Goal: Information Seeking & Learning: Learn about a topic

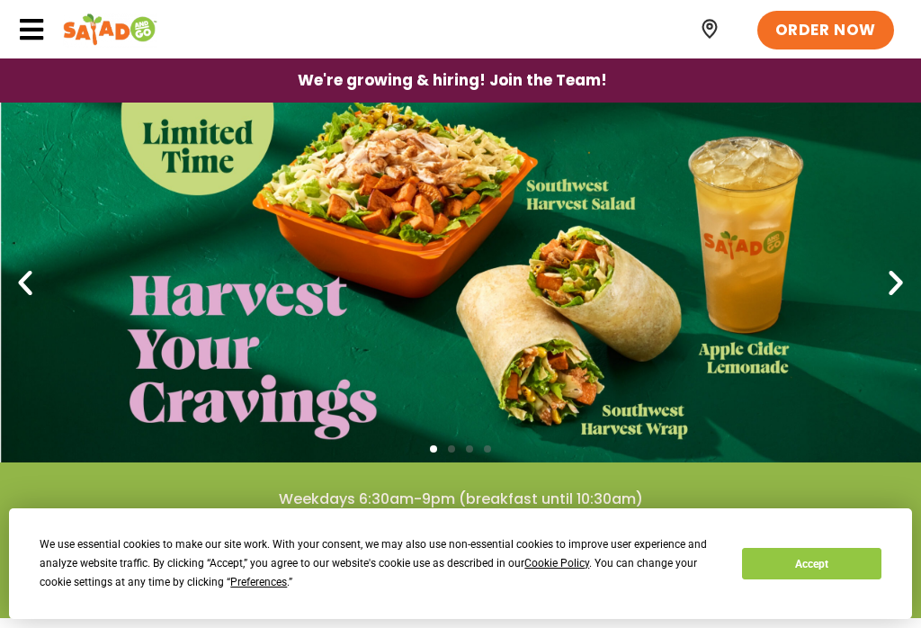
click at [570, 286] on link "1 / 4" at bounding box center [460, 283] width 921 height 360
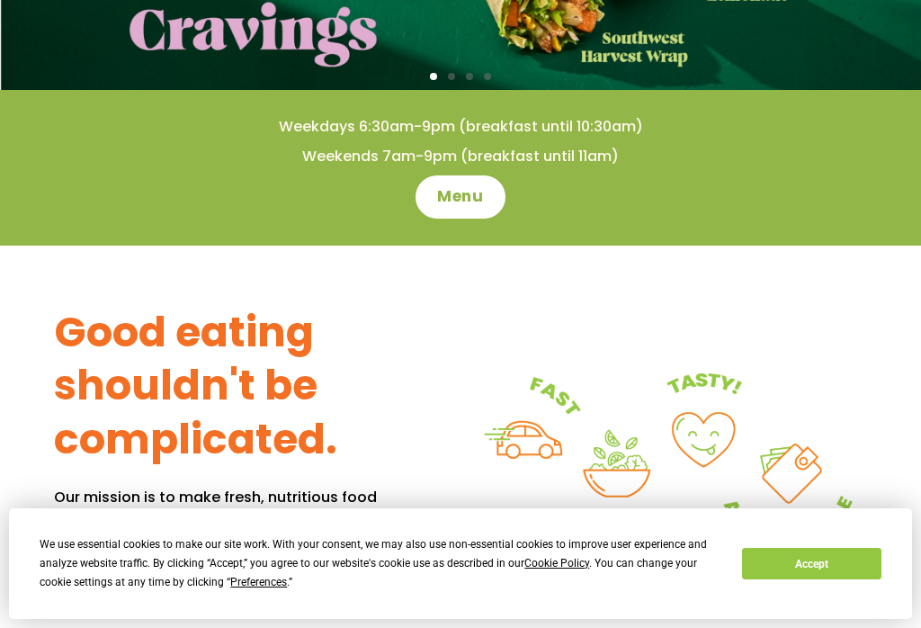
click at [460, 202] on span "Menu" at bounding box center [460, 197] width 46 height 22
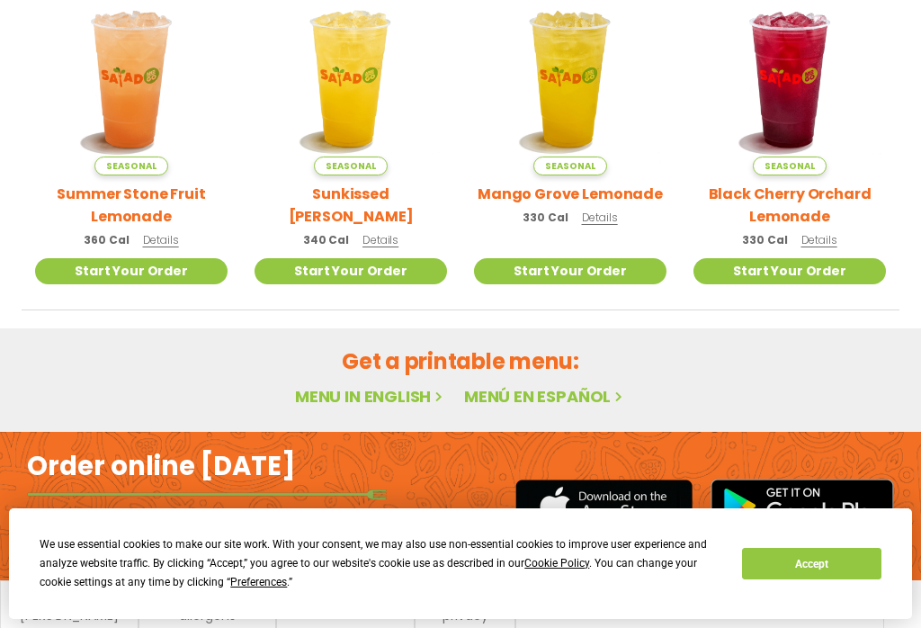
scroll to position [835, 0]
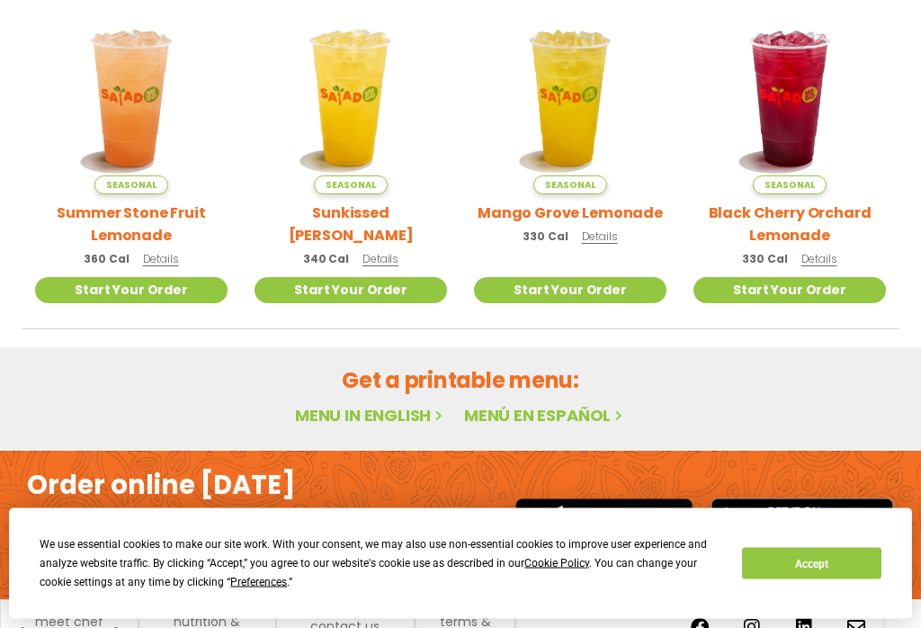
click at [387, 405] on link "Menu in English" at bounding box center [370, 416] width 151 height 22
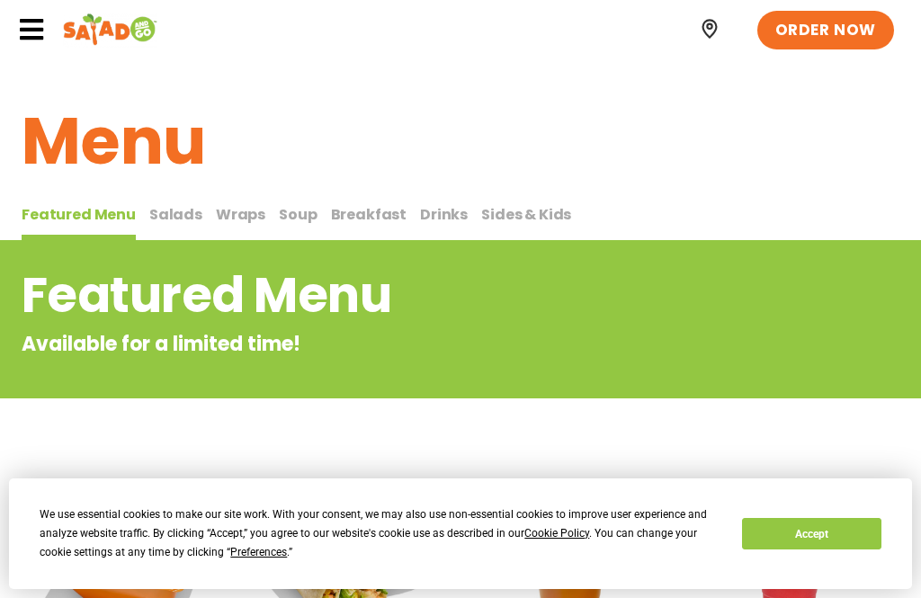
click at [382, 361] on div "Featured Menu Available for a limited time!" at bounding box center [460, 319] width 921 height 158
click at [169, 220] on span "Salads" at bounding box center [175, 214] width 53 height 21
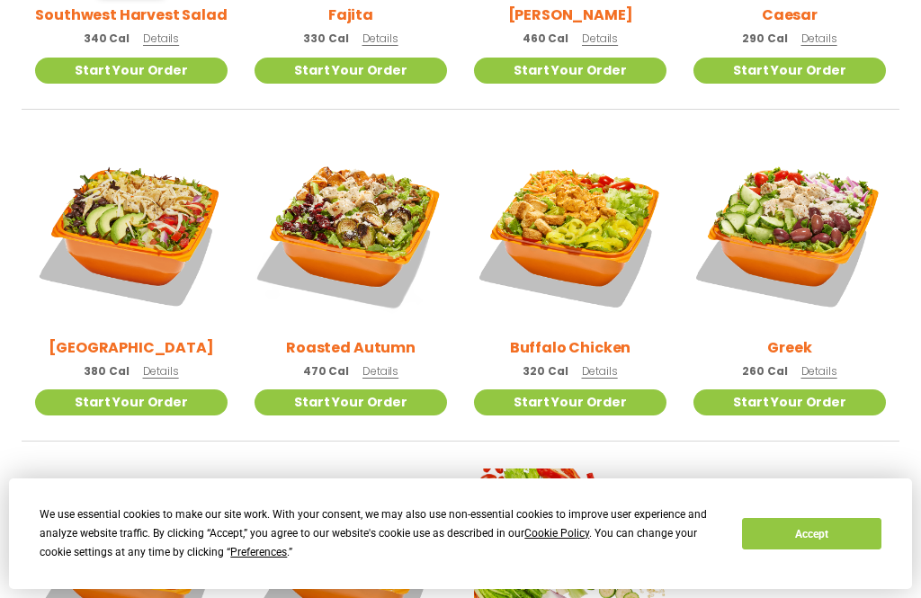
scroll to position [746, 0]
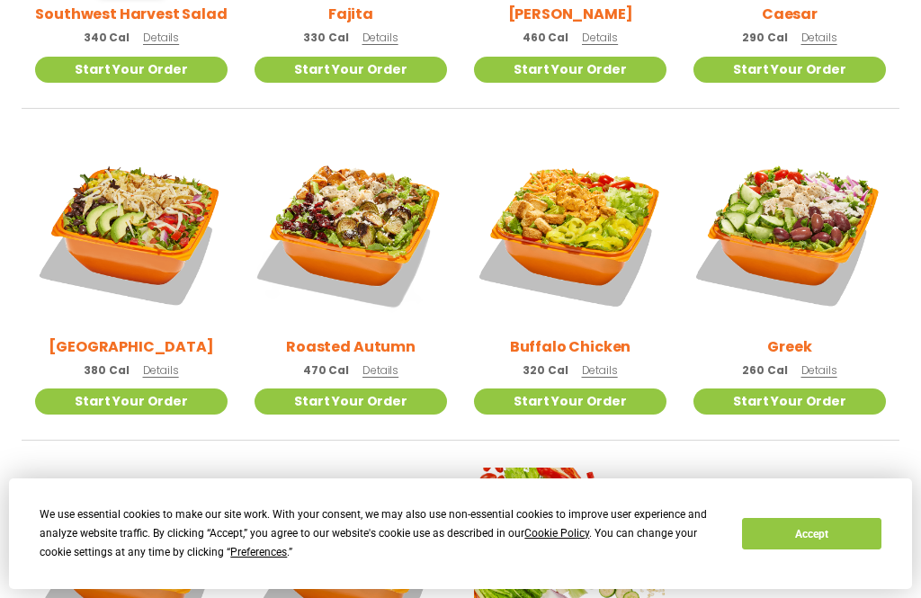
click at [352, 213] on img at bounding box center [351, 232] width 193 height 193
